Goal: Task Accomplishment & Management: Complete application form

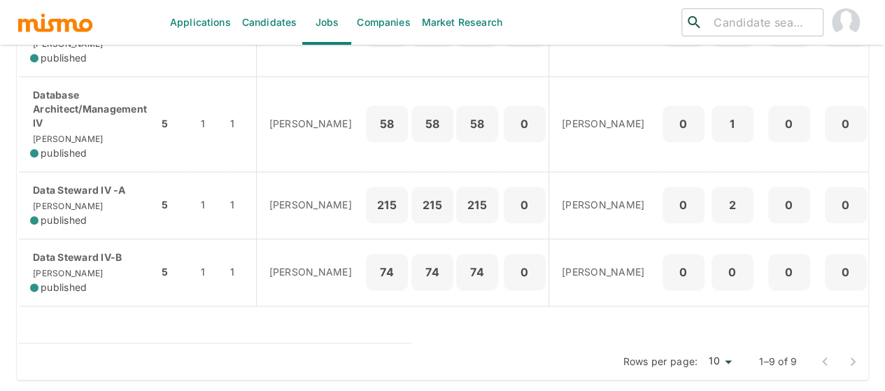
scroll to position [761, 0]
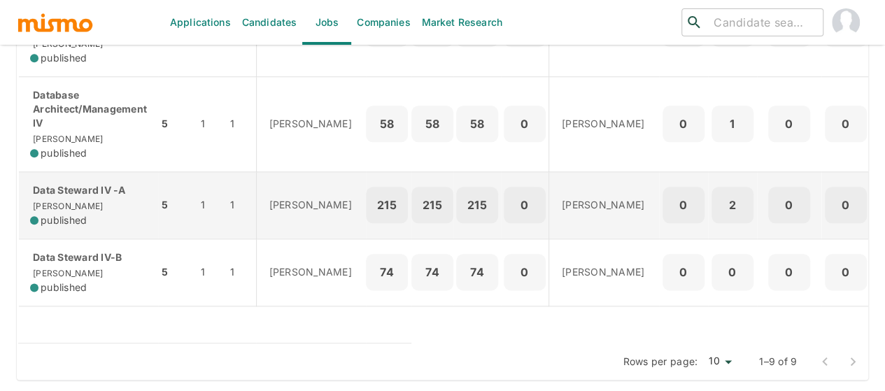
click at [73, 199] on div "Data Steward IV -A Kaiser published" at bounding box center [88, 205] width 117 height 44
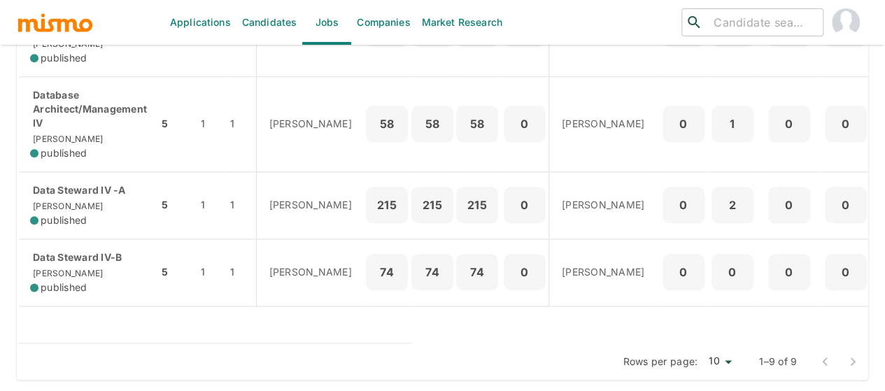
click at [269, 23] on link "Candidates" at bounding box center [269, 22] width 66 height 45
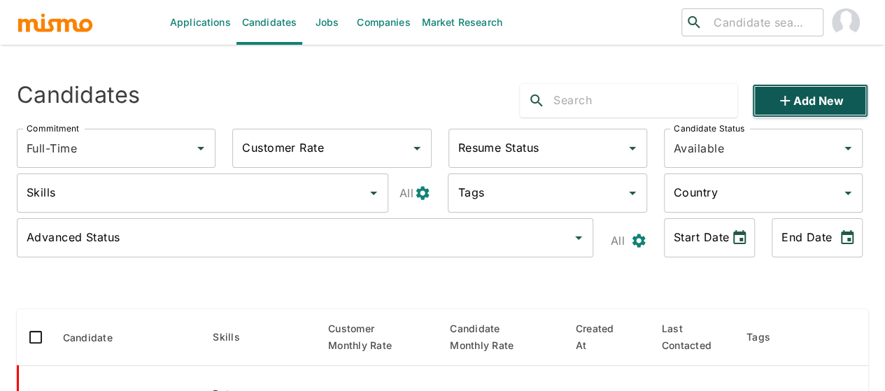
click at [801, 100] on button "Add new" at bounding box center [810, 101] width 116 height 34
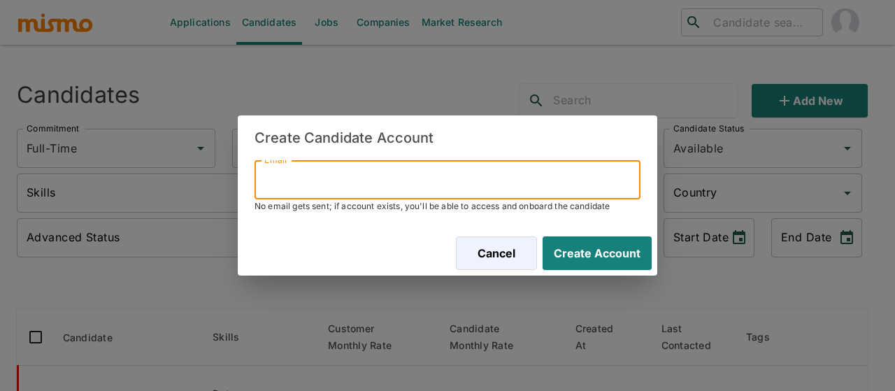
click at [334, 183] on input "Email" at bounding box center [448, 179] width 386 height 39
paste input "Faboherra@gmail.com"
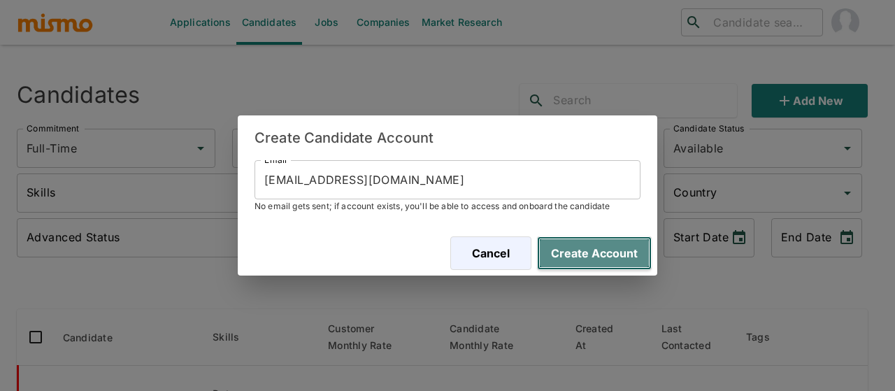
click at [589, 248] on button "Create Account" at bounding box center [594, 253] width 115 height 34
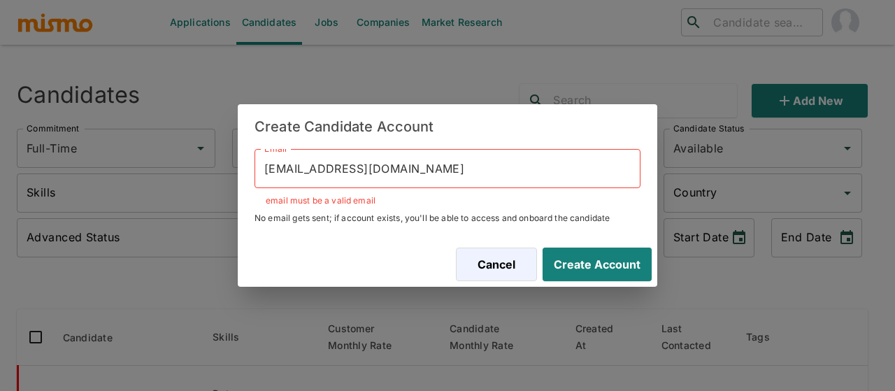
click at [267, 169] on input "Faboherra@gmail.com" at bounding box center [448, 168] width 386 height 39
click at [264, 167] on input "Faboherra@gmail.com" at bounding box center [448, 168] width 386 height 39
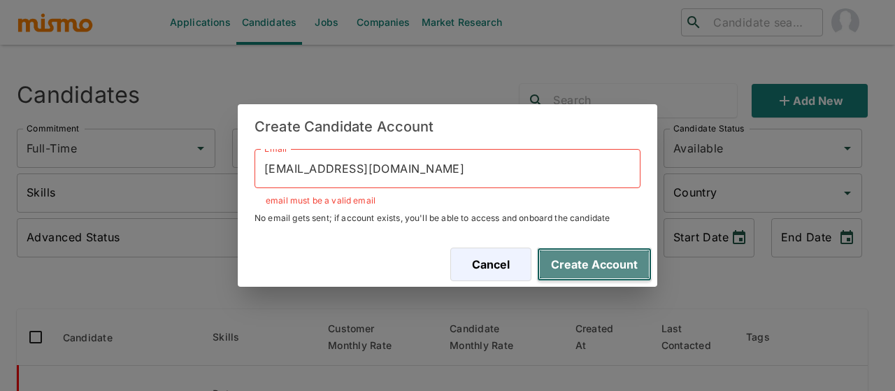
click at [583, 273] on button "Create Account" at bounding box center [594, 265] width 115 height 34
click at [578, 267] on button "Create Account" at bounding box center [594, 265] width 115 height 34
click at [568, 261] on button "Create Account" at bounding box center [594, 265] width 115 height 34
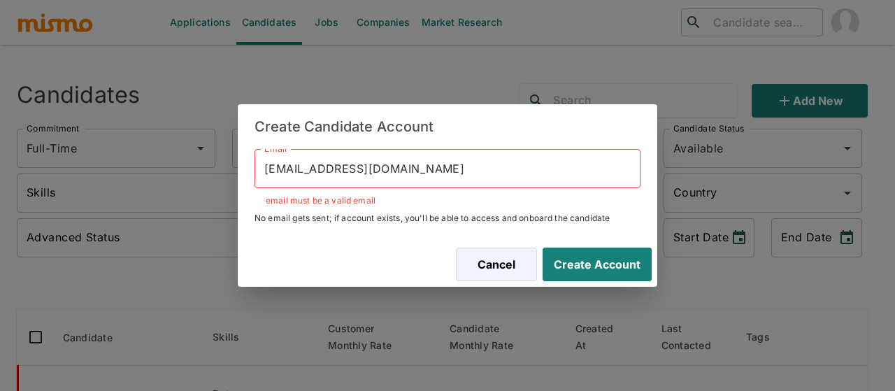
click at [393, 166] on input "Faboherra@gmail.com" at bounding box center [448, 168] width 386 height 39
click at [403, 170] on input "Faboherra@gmail.com" at bounding box center [448, 168] width 386 height 39
click at [404, 172] on input "Faboherra@gmail.com" at bounding box center [448, 168] width 386 height 39
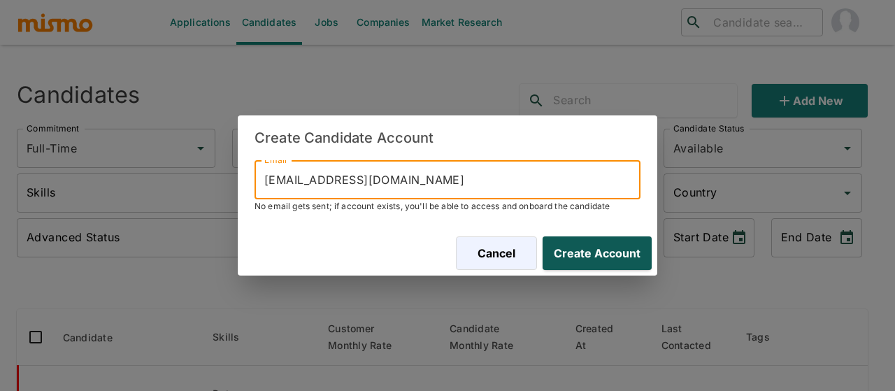
type input "Faboherra@gmail.com"
click at [595, 254] on button "Create Account" at bounding box center [594, 253] width 115 height 34
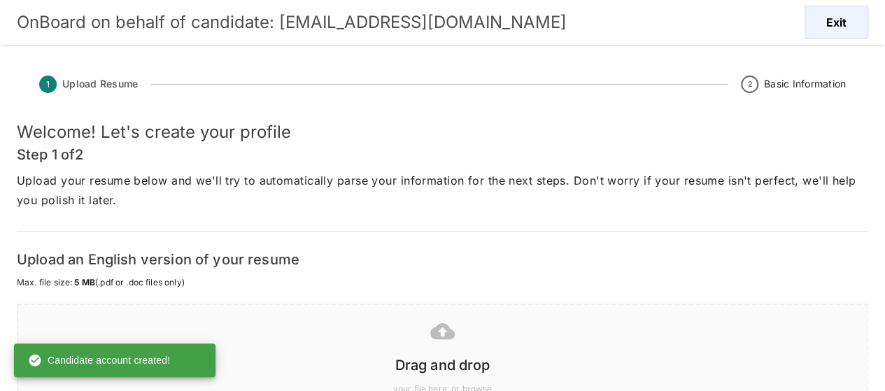
click at [437, 341] on icon at bounding box center [442, 331] width 24 height 24
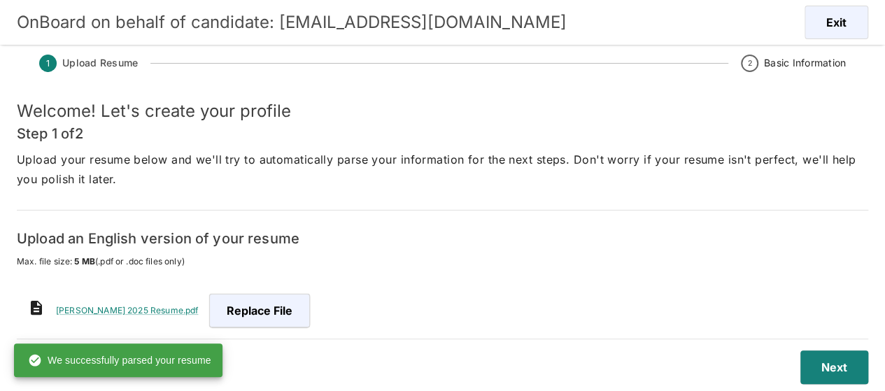
scroll to position [34, 0]
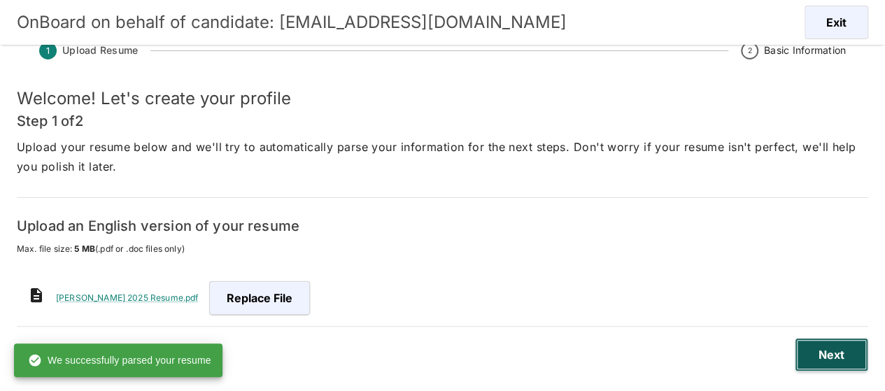
click at [820, 357] on button "Next" at bounding box center [831, 355] width 73 height 34
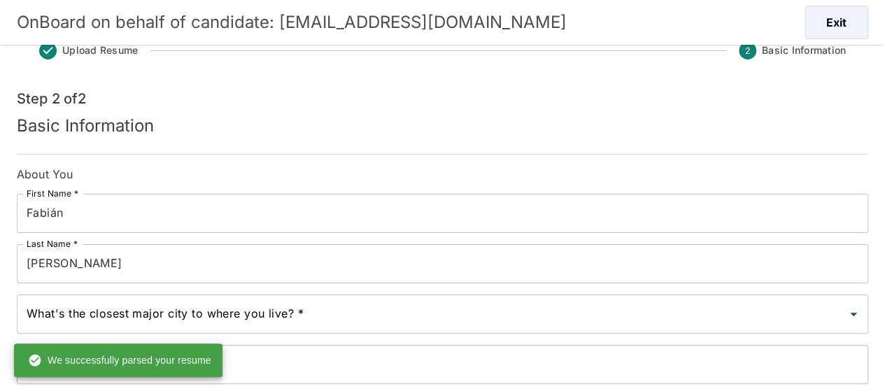
scroll to position [104, 0]
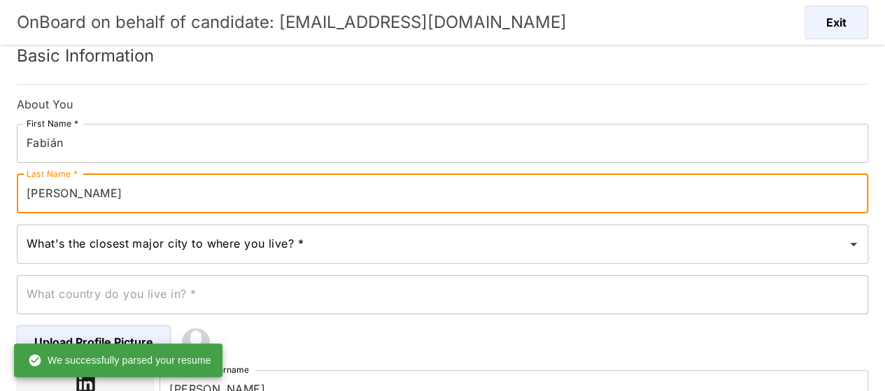
click at [119, 199] on input "Camacho" at bounding box center [442, 193] width 851 height 39
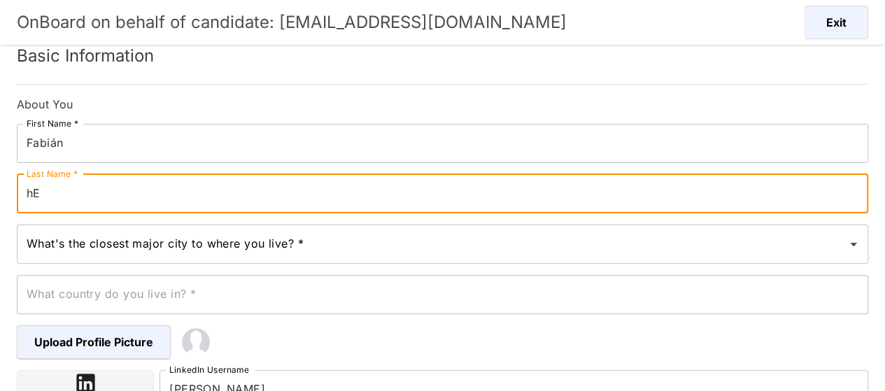
type input "h"
type input "Herrera"
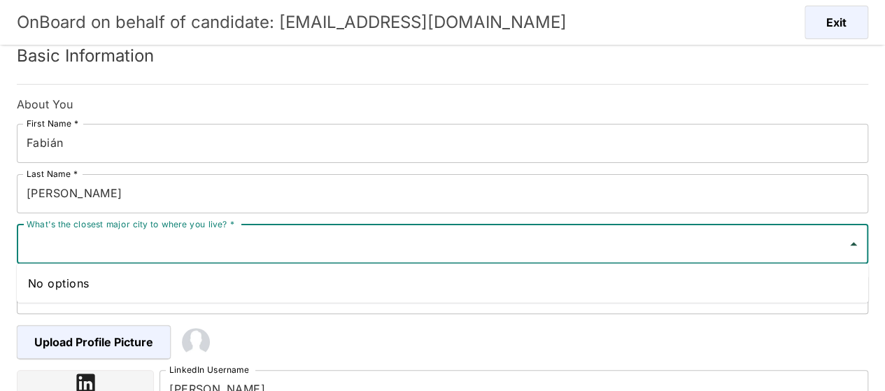
click at [114, 250] on input "What's the closest major city to where you live? *" at bounding box center [432, 244] width 818 height 27
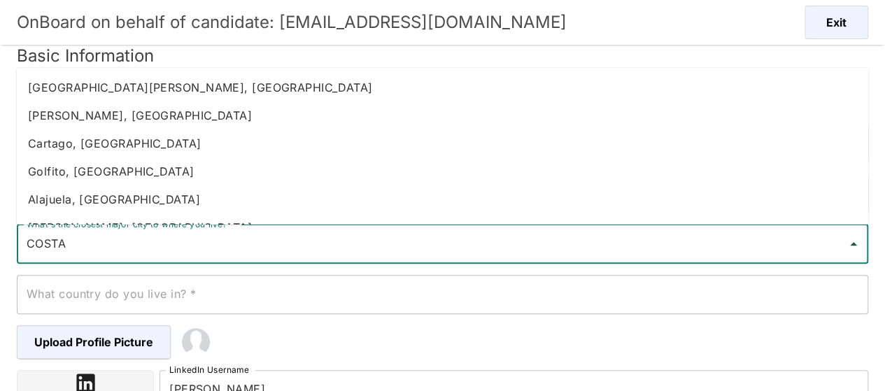
click at [106, 117] on li "[PERSON_NAME], [GEOGRAPHIC_DATA]" at bounding box center [442, 115] width 851 height 28
type input "[PERSON_NAME], [GEOGRAPHIC_DATA]"
type input "[GEOGRAPHIC_DATA]"
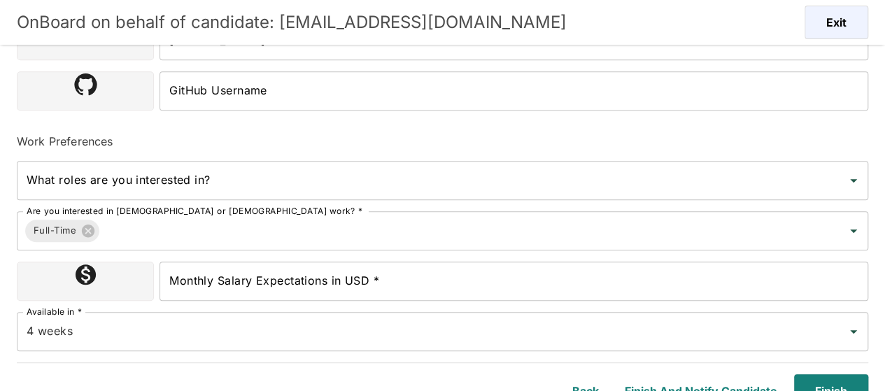
scroll to position [453, 0]
type input "[PERSON_NAME], [GEOGRAPHIC_DATA]"
click at [223, 281] on input "Monthly Salary Expectations in USD *" at bounding box center [513, 280] width 709 height 39
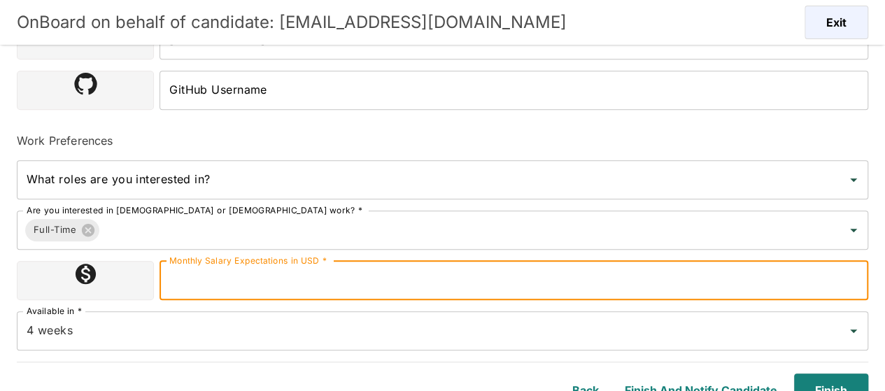
type input "2300000"
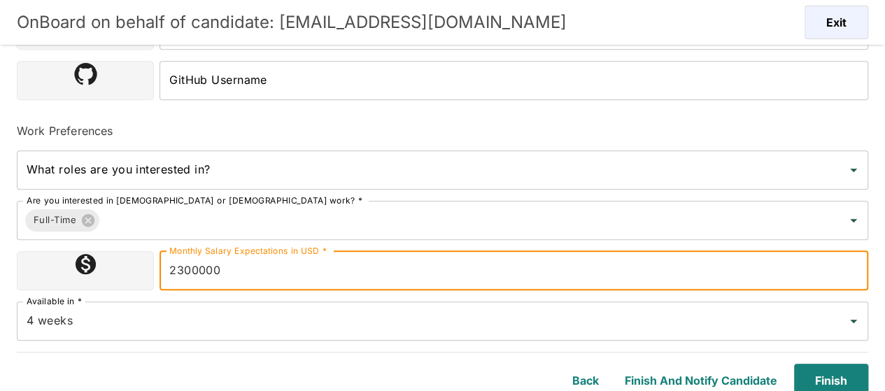
scroll to position [469, 0]
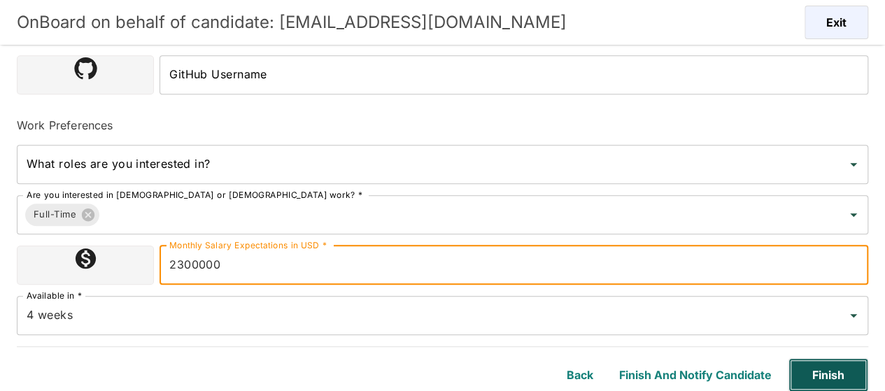
click at [836, 368] on button "Finish" at bounding box center [828, 375] width 80 height 34
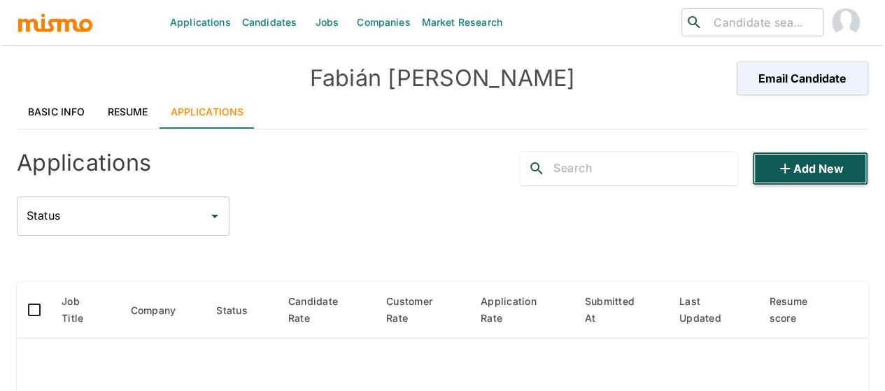
click at [774, 171] on button "Add new" at bounding box center [810, 169] width 116 height 34
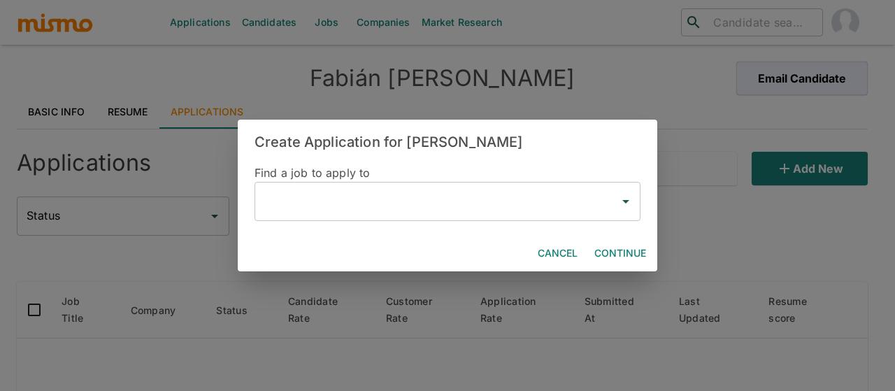
click at [357, 189] on input "text" at bounding box center [437, 201] width 353 height 27
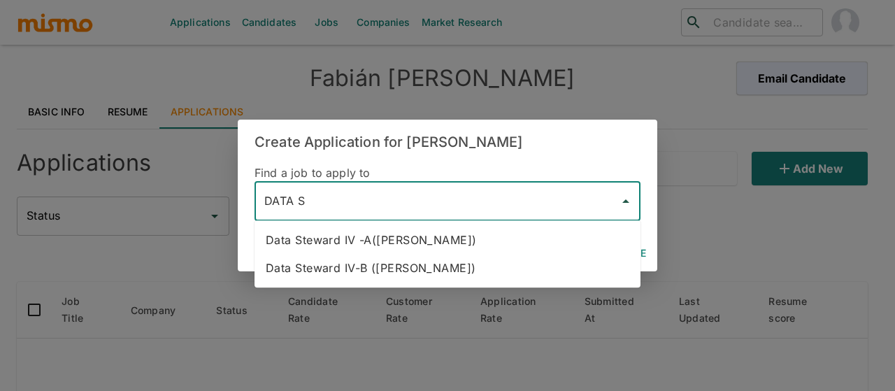
click at [360, 234] on li "Data Steward IV -A(Kaiser)" at bounding box center [448, 240] width 386 height 28
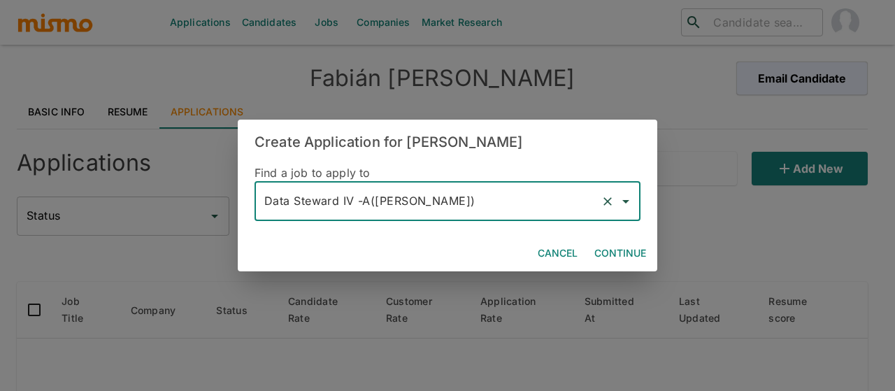
type input "Data Steward IV -A(Kaiser)"
click at [604, 254] on button "Continue" at bounding box center [620, 254] width 63 height 26
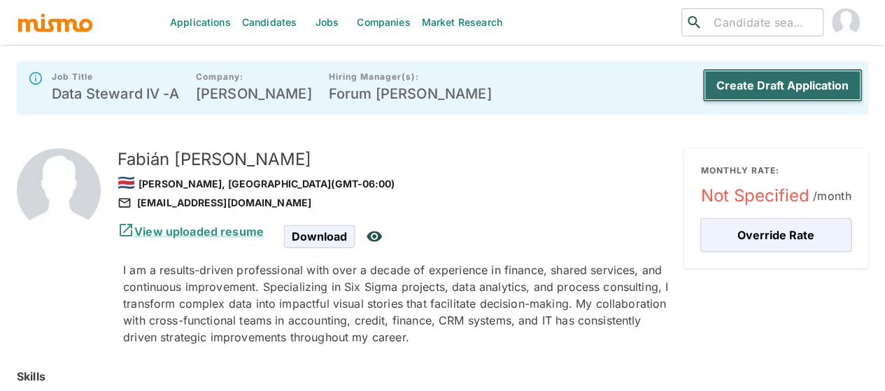
click at [778, 92] on button "Create Draft Application" at bounding box center [782, 86] width 160 height 34
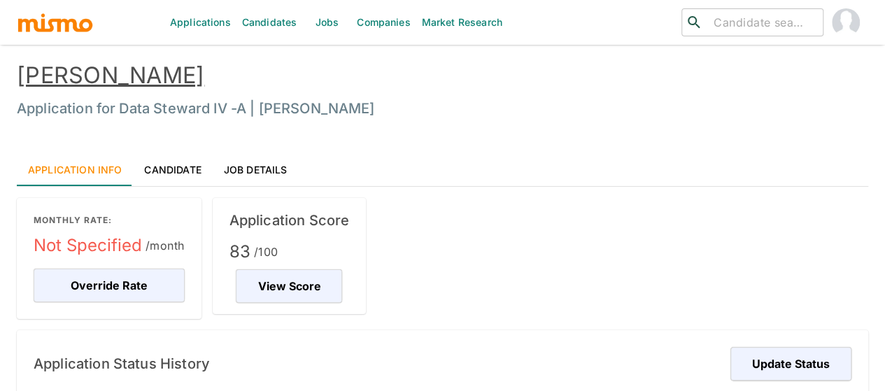
click at [323, 27] on link "Jobs" at bounding box center [326, 22] width 49 height 45
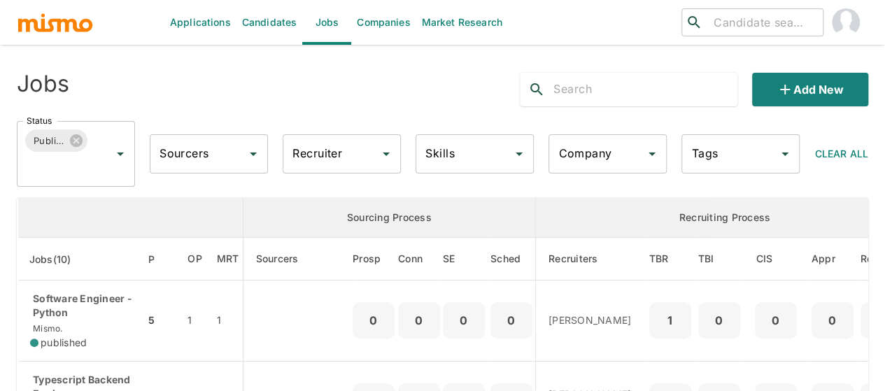
click at [357, 157] on input "Recruiter" at bounding box center [331, 154] width 85 height 27
type input "mai"
click at [348, 199] on li "Maia Reyes" at bounding box center [342, 193] width 118 height 28
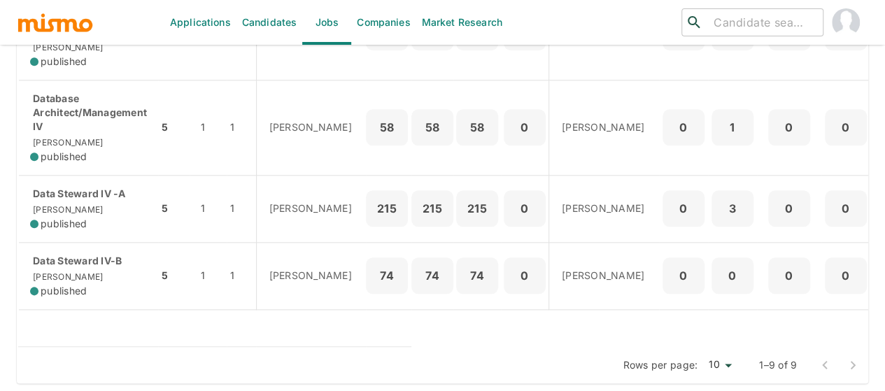
scroll to position [735, 0]
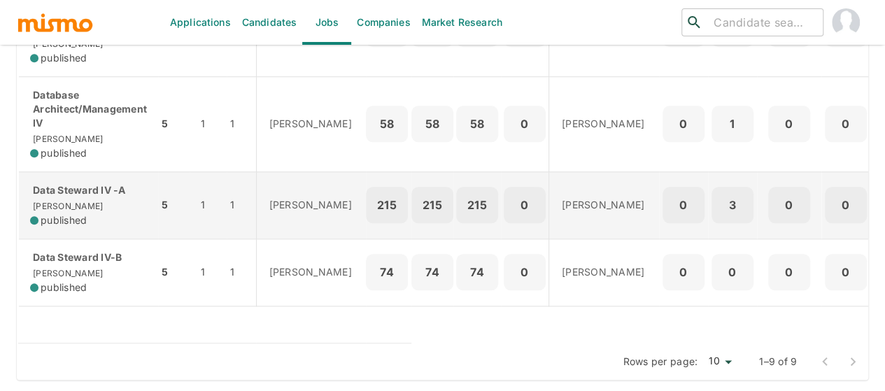
click at [83, 183] on p "Data Steward IV -A" at bounding box center [88, 190] width 117 height 14
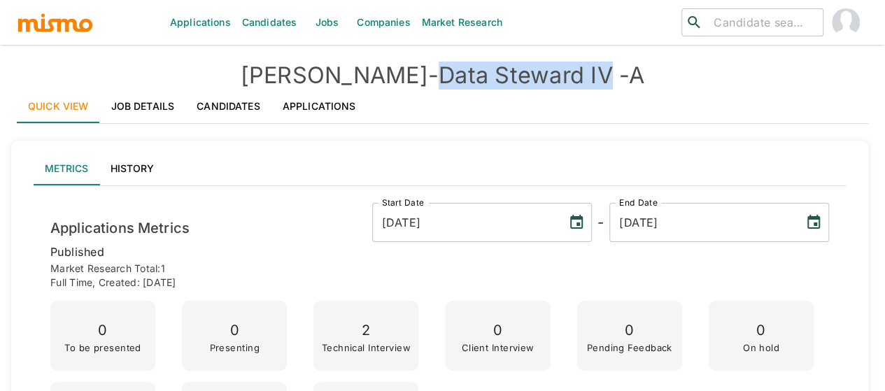
drag, startPoint x: 558, startPoint y: 72, endPoint x: 382, endPoint y: 71, distance: 176.3
click at [382, 71] on h4 "Kaiser - Data Steward IV -A" at bounding box center [442, 76] width 851 height 28
copy h4 "Data Steward IV"
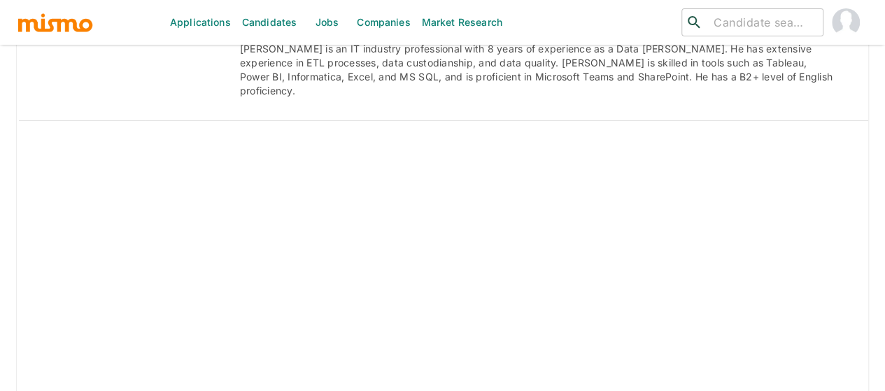
scroll to position [2330, 0]
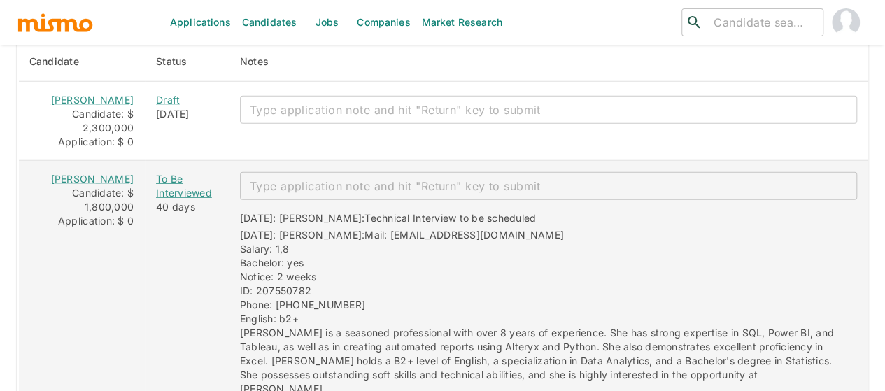
scroll to position [1695, 0]
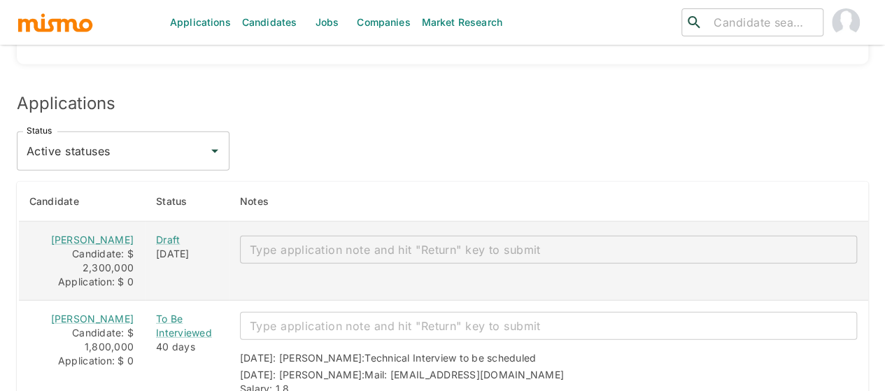
click at [314, 242] on textarea "enhanced table" at bounding box center [548, 250] width 597 height 16
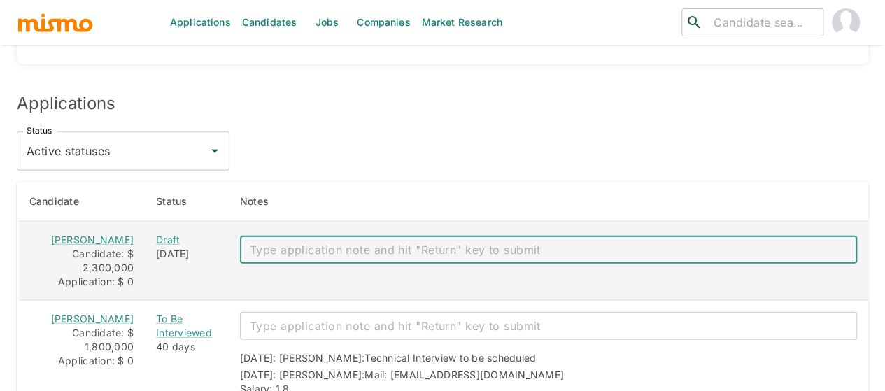
paste textarea "Mail: Faboherra@gmail.com Salary: 2,3 Bachelor: no Notice: 3-4 weeks. ID: 11505…"
type textarea "Mail: Faboherra@gmail.com Salary: 2,3 Bachelor: no Notice: 3-4 weeks. ID: 11505…"
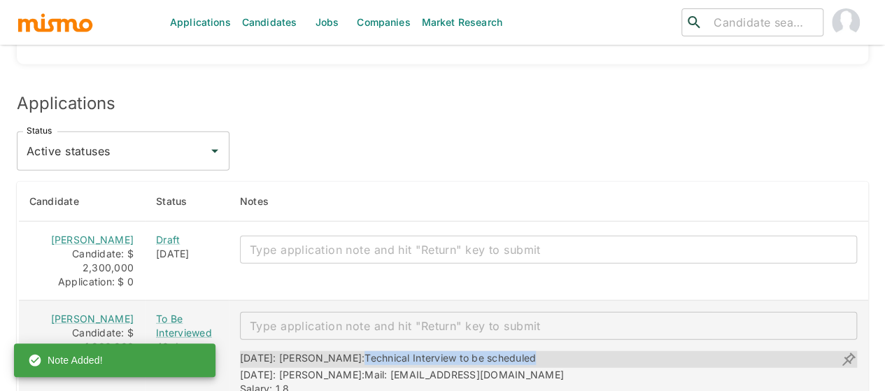
drag, startPoint x: 513, startPoint y: 303, endPoint x: 322, endPoint y: 309, distance: 191.8
click at [322, 351] on div "07/25/2025: Kaiser: Technical Interview to be scheduled" at bounding box center [548, 359] width 617 height 17
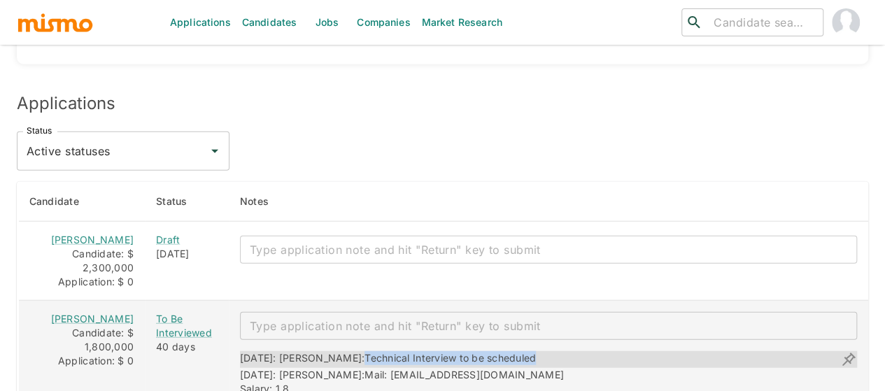
copy span "Technical Interview to be scheduled"
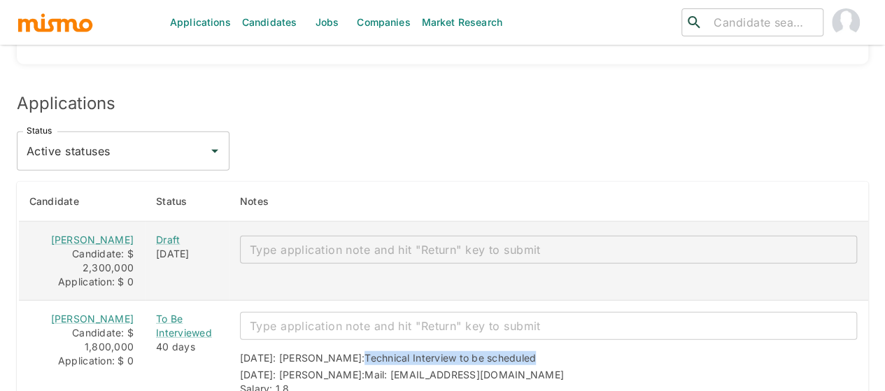
click at [327, 242] on textarea "enhanced table" at bounding box center [548, 250] width 597 height 16
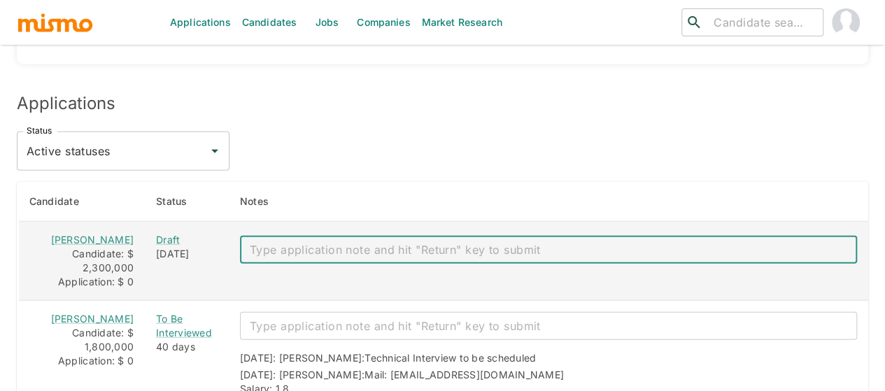
paste textarea "Technical Interview to be scheduled"
type textarea "Technical Interview to be scheduled"
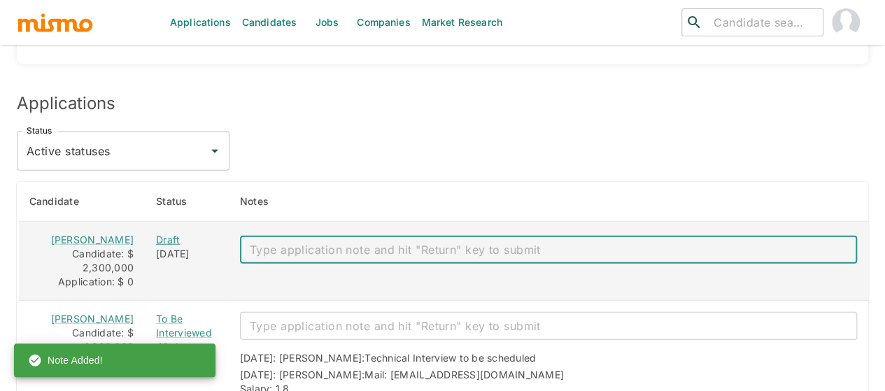
click at [156, 233] on div "Draft" at bounding box center [187, 240] width 62 height 14
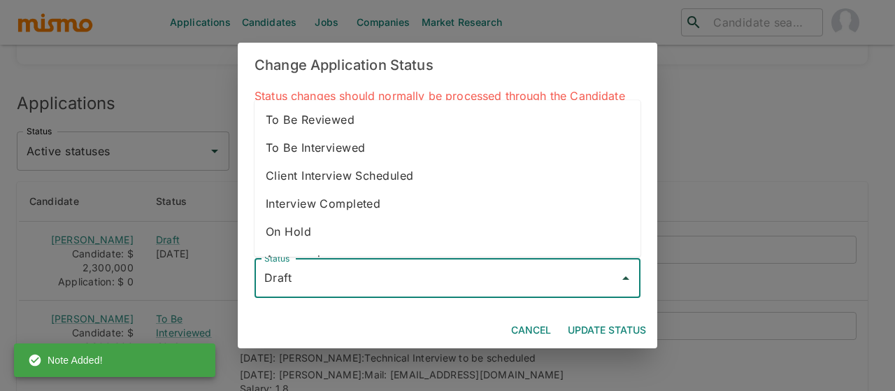
click at [288, 279] on input "Draft" at bounding box center [437, 278] width 353 height 27
click at [332, 148] on li "To Be Interviewed" at bounding box center [448, 148] width 386 height 28
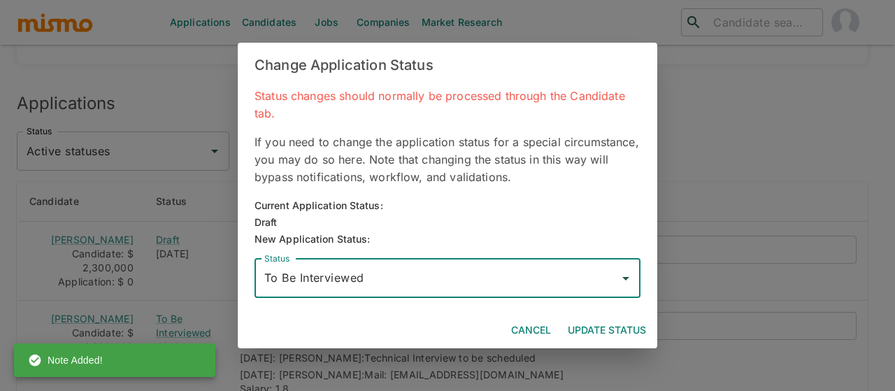
type input "To Be Interviewed"
click at [612, 325] on button "Update Status" at bounding box center [607, 331] width 90 height 26
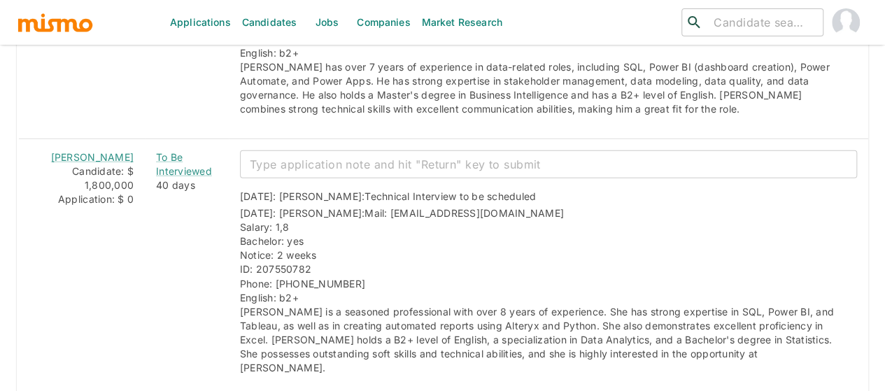
scroll to position [1788, 0]
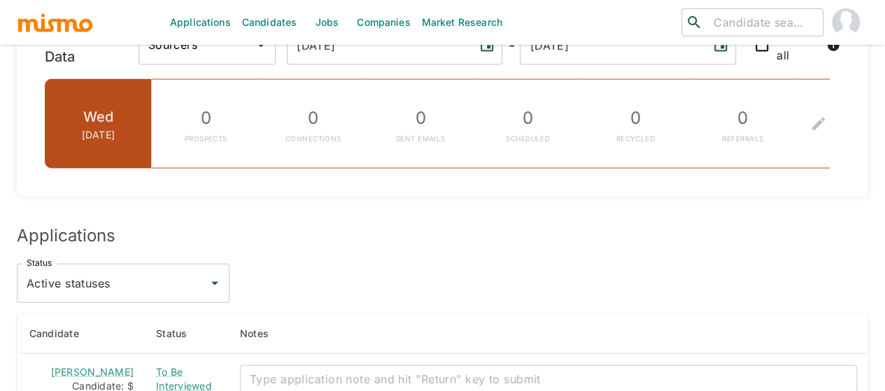
scroll to position [1813, 0]
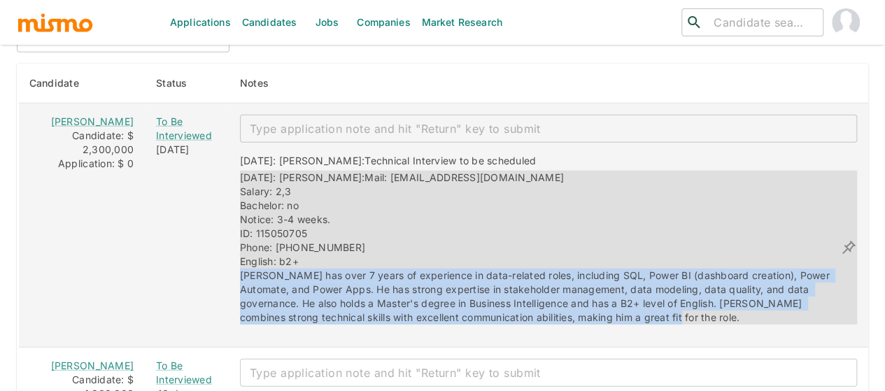
drag, startPoint x: 588, startPoint y: 263, endPoint x: 253, endPoint y: 241, distance: 335.1
click at [229, 233] on div "09/03/2025: Kaiser: Technical Interview to be scheduled 09/03/2025: Kaiser: Mai…" at bounding box center [543, 234] width 628 height 182
copy span "Fabian has over 7 years of experience in data-related roles, including SQL, Pow…"
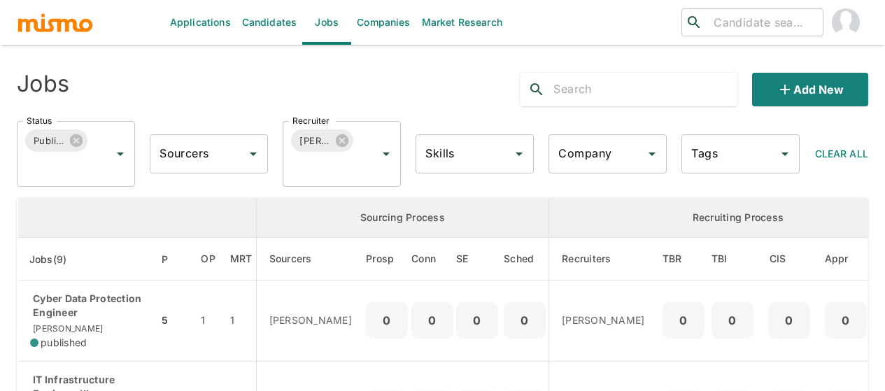
scroll to position [735, 0]
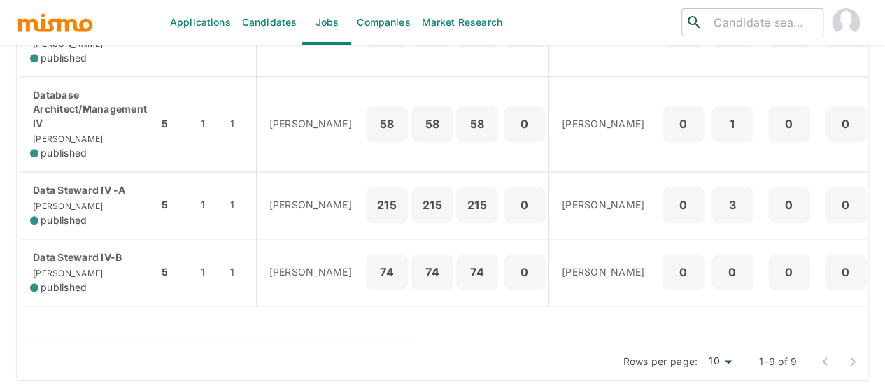
click at [733, 20] on input "search" at bounding box center [762, 23] width 109 height 20
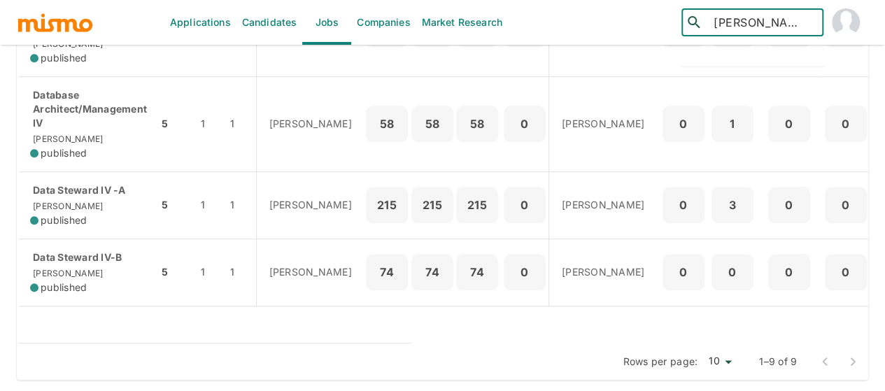
type input "cordero"
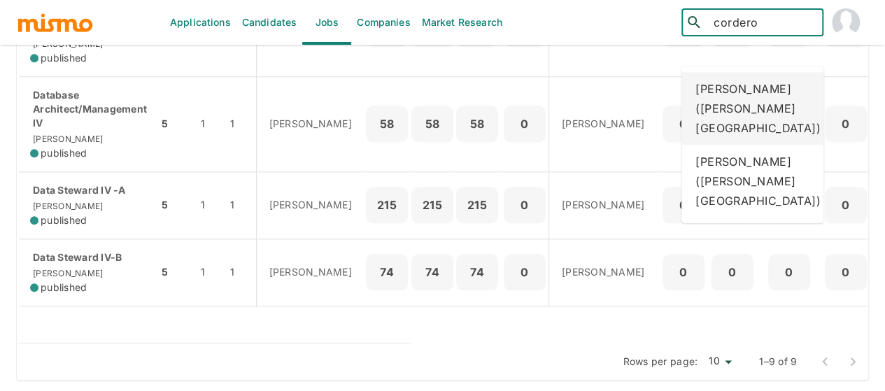
click at [751, 72] on div "[PERSON_NAME] [PERSON_NAME] ([GEOGRAPHIC_DATA])" at bounding box center [752, 108] width 142 height 73
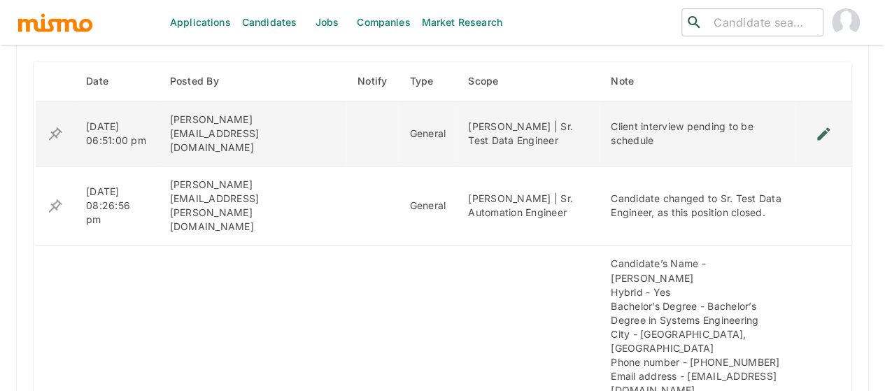
scroll to position [1259, 0]
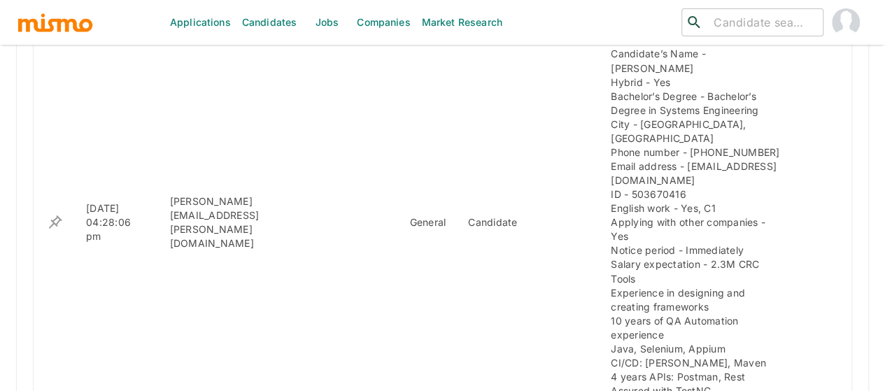
click at [715, 17] on input "search" at bounding box center [762, 23] width 109 height 20
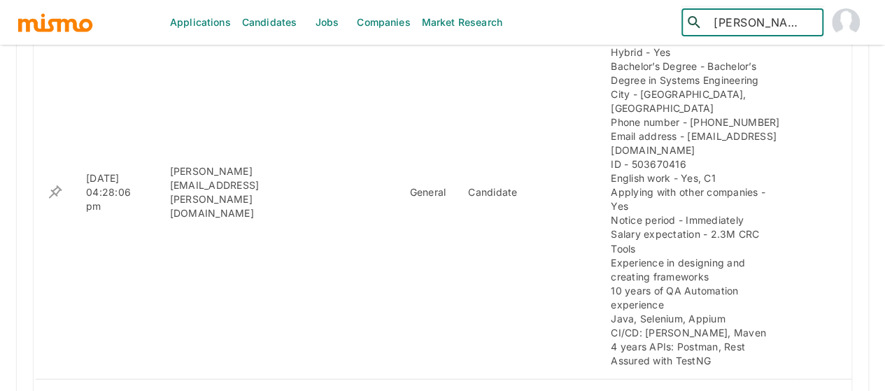
scroll to position [1315, 0]
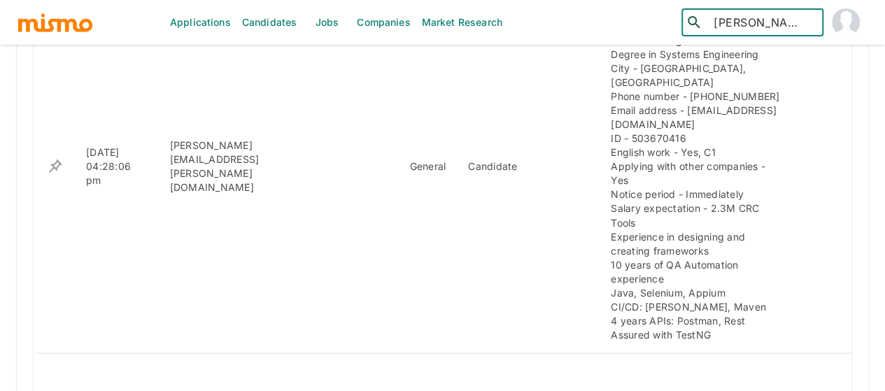
drag, startPoint x: 749, startPoint y: 22, endPoint x: 677, endPoint y: 20, distance: 72.1
click at [677, 20] on div "​ josue corder ​" at bounding box center [726, 22] width 284 height 45
type input "corder"
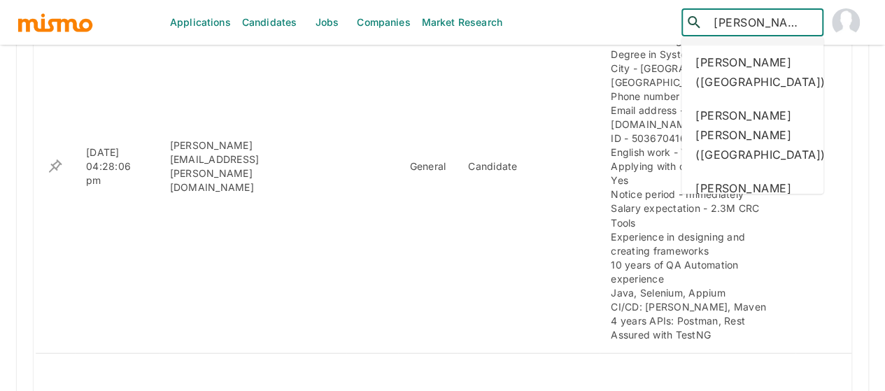
scroll to position [140, 0]
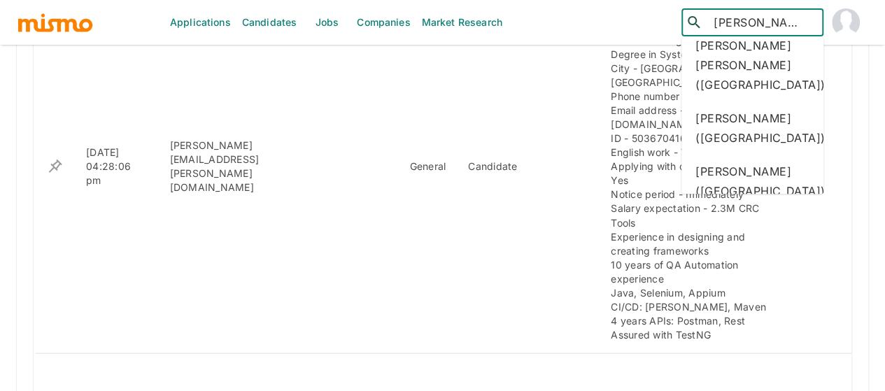
click at [764, 112] on div "José Cordero (Costa Rica)" at bounding box center [752, 127] width 142 height 53
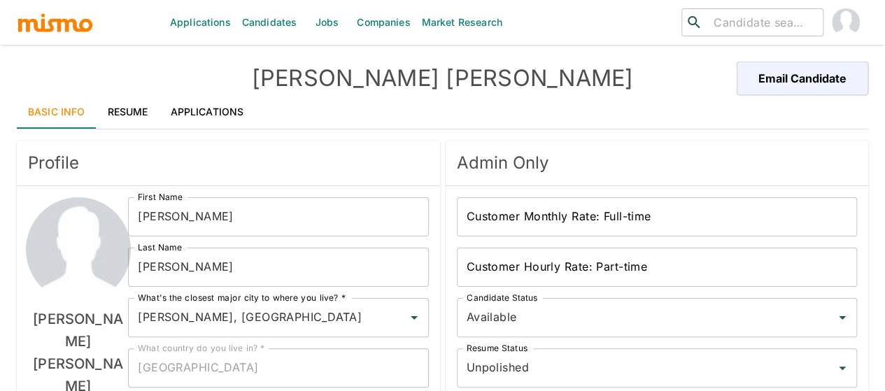
click at [123, 102] on link "Resume" at bounding box center [128, 112] width 63 height 34
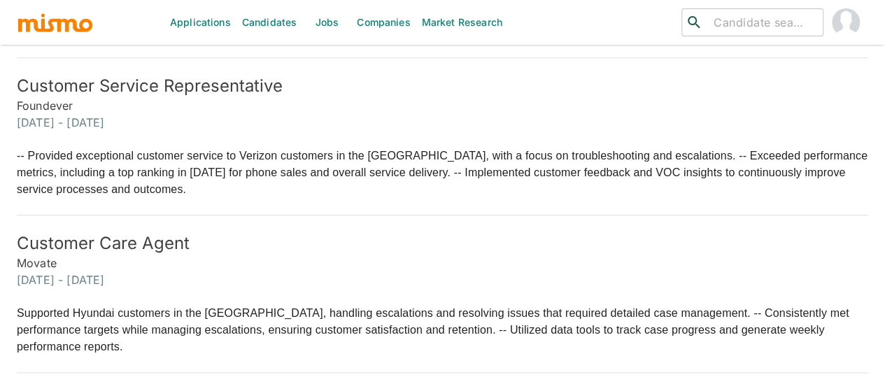
scroll to position [726, 0]
